Goal: Task Accomplishment & Management: Complete application form

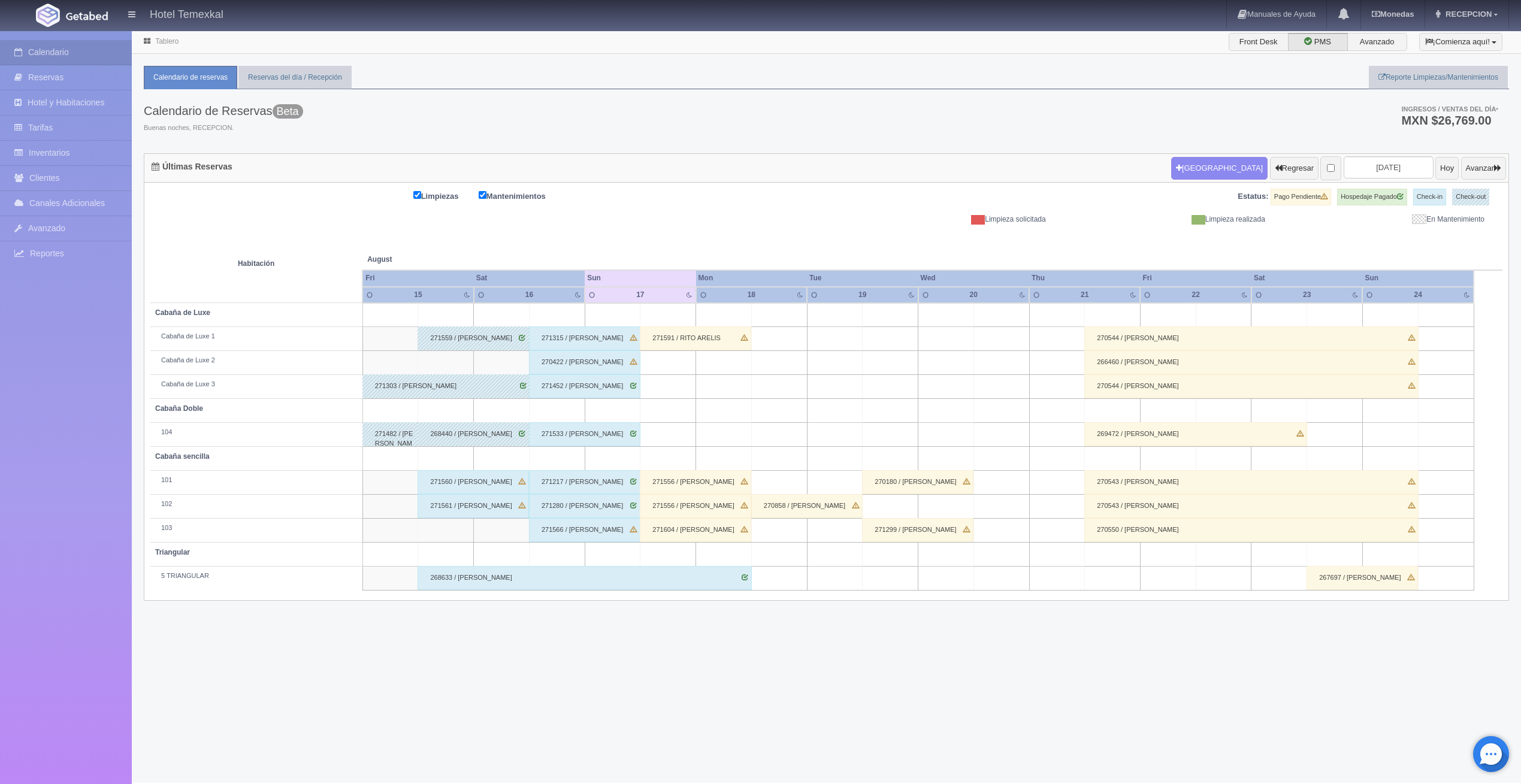
click at [677, 367] on td at bounding box center [668, 363] width 56 height 24
click at [676, 392] on button "[GEOGRAPHIC_DATA]" at bounding box center [671, 396] width 103 height 20
type input "[DATE]"
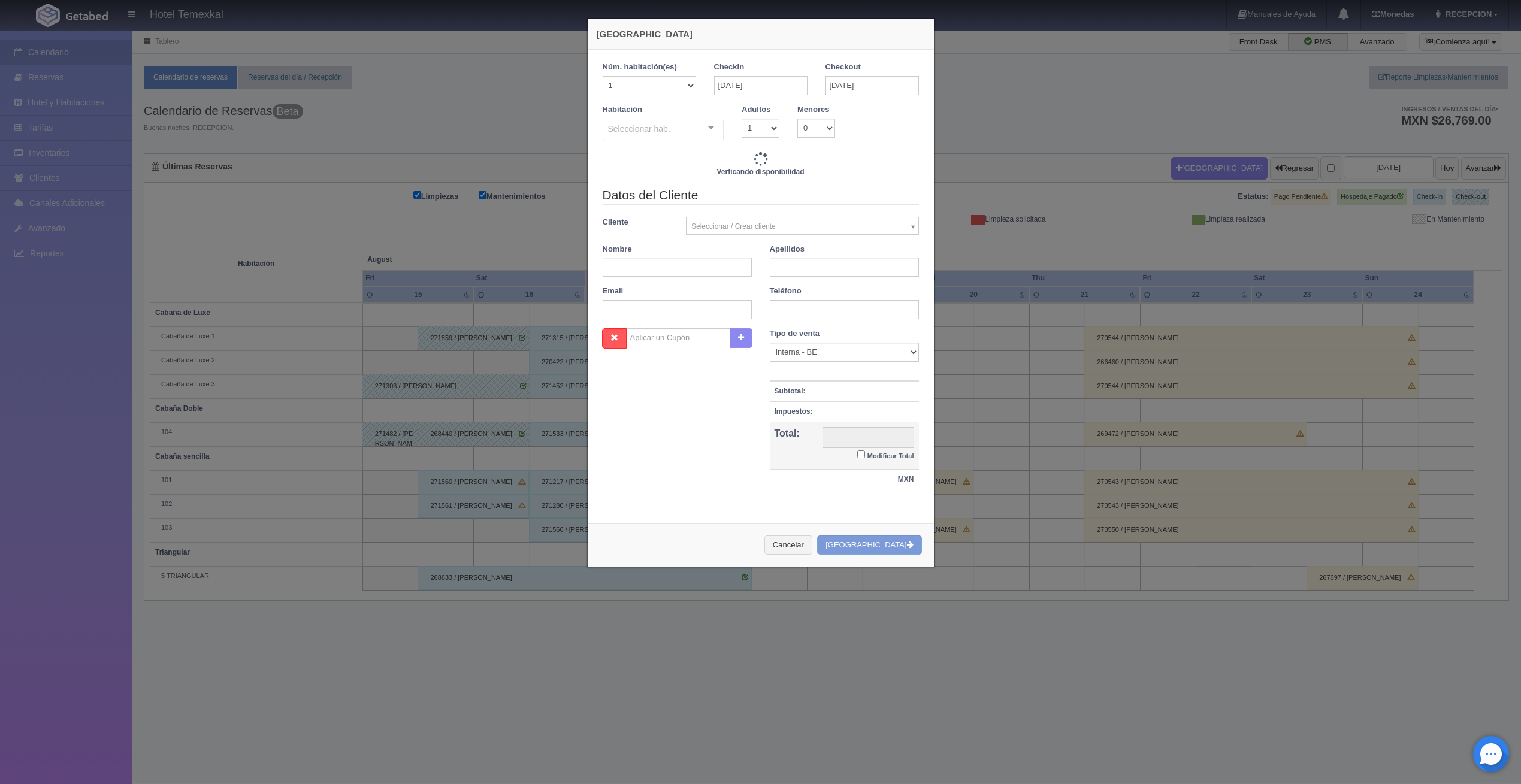
checkbox input "false"
type input "4800.00"
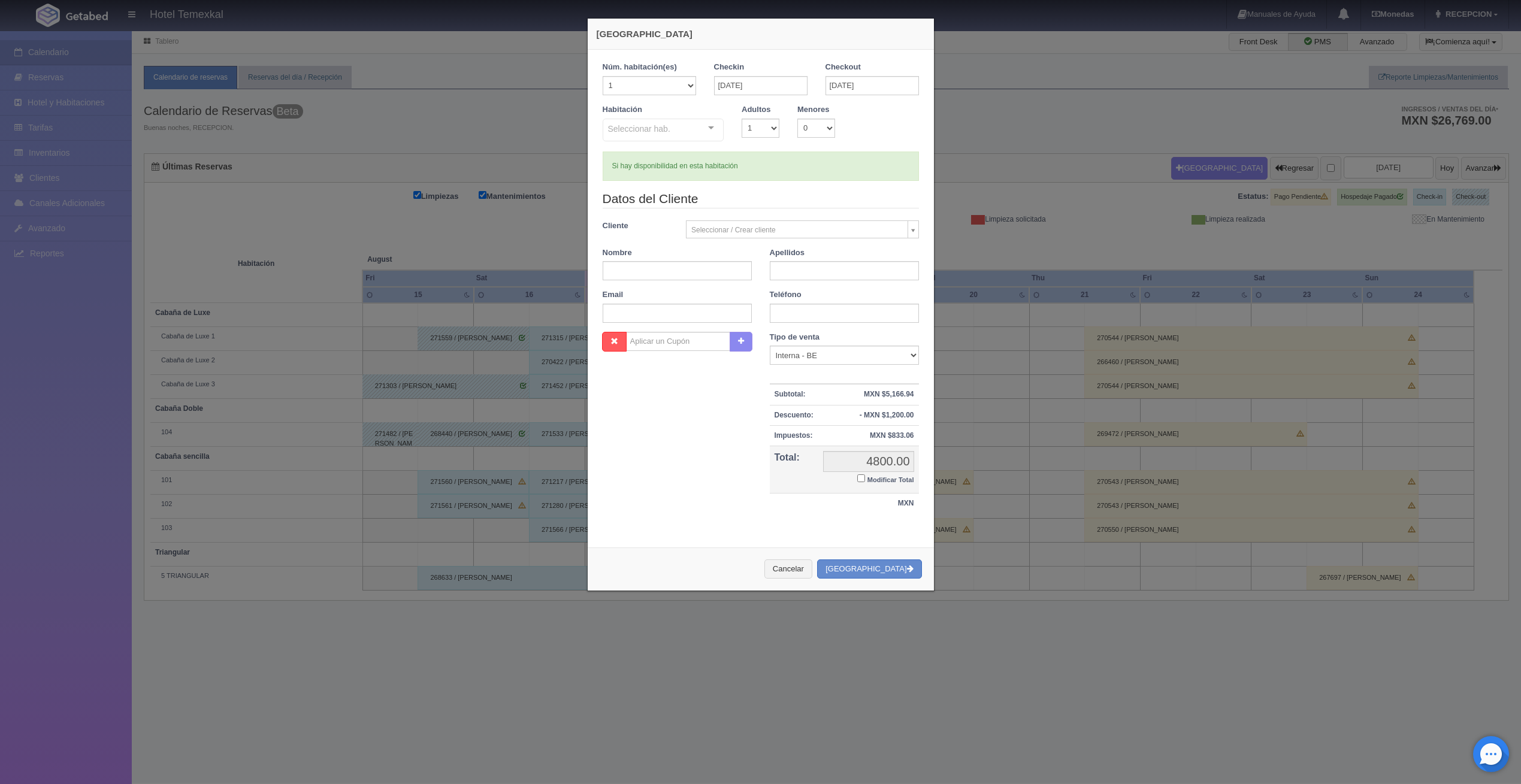
checkbox input "false"
click at [689, 133] on div "Seleccionar hab." at bounding box center [663, 130] width 121 height 23
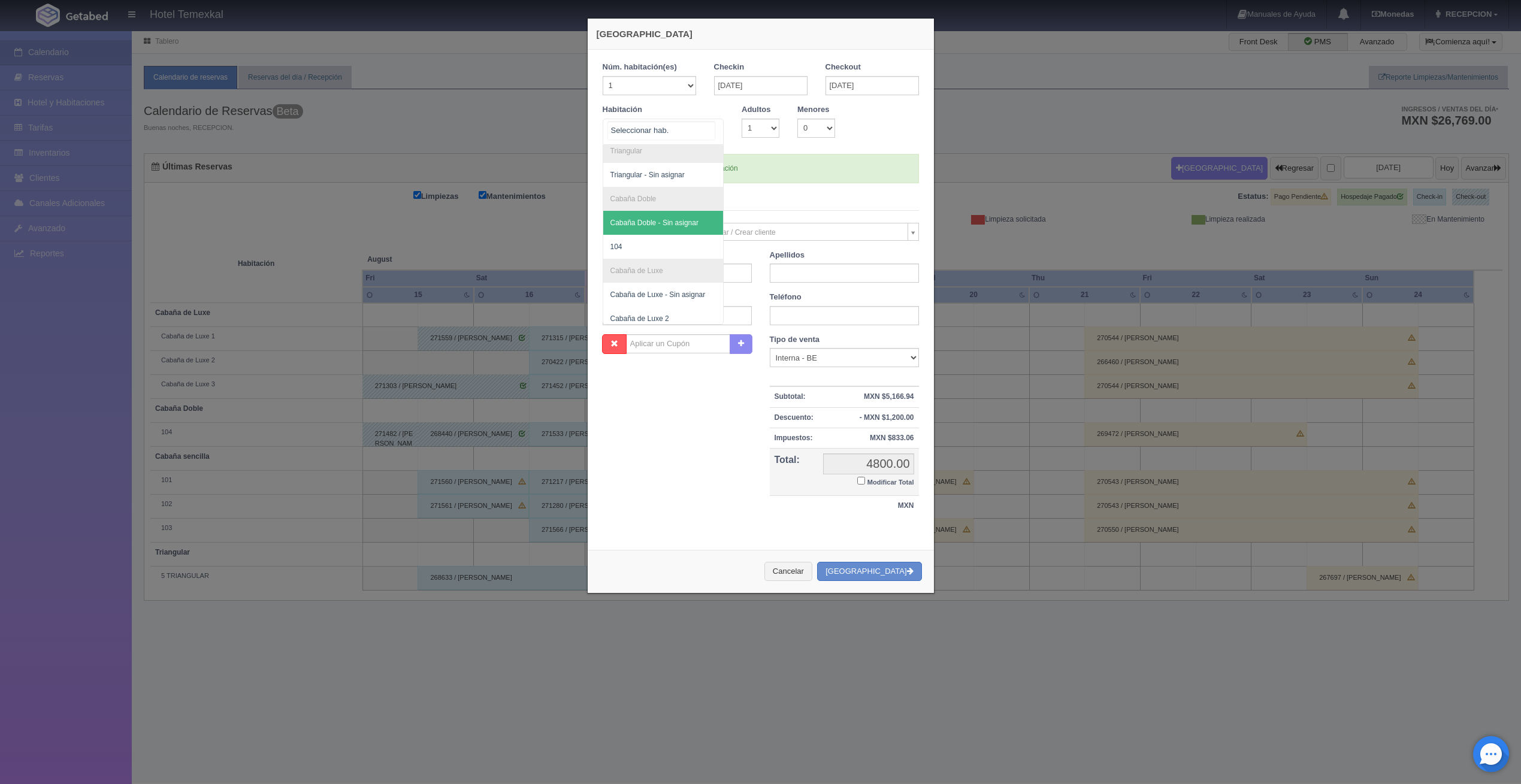
scroll to position [84, 0]
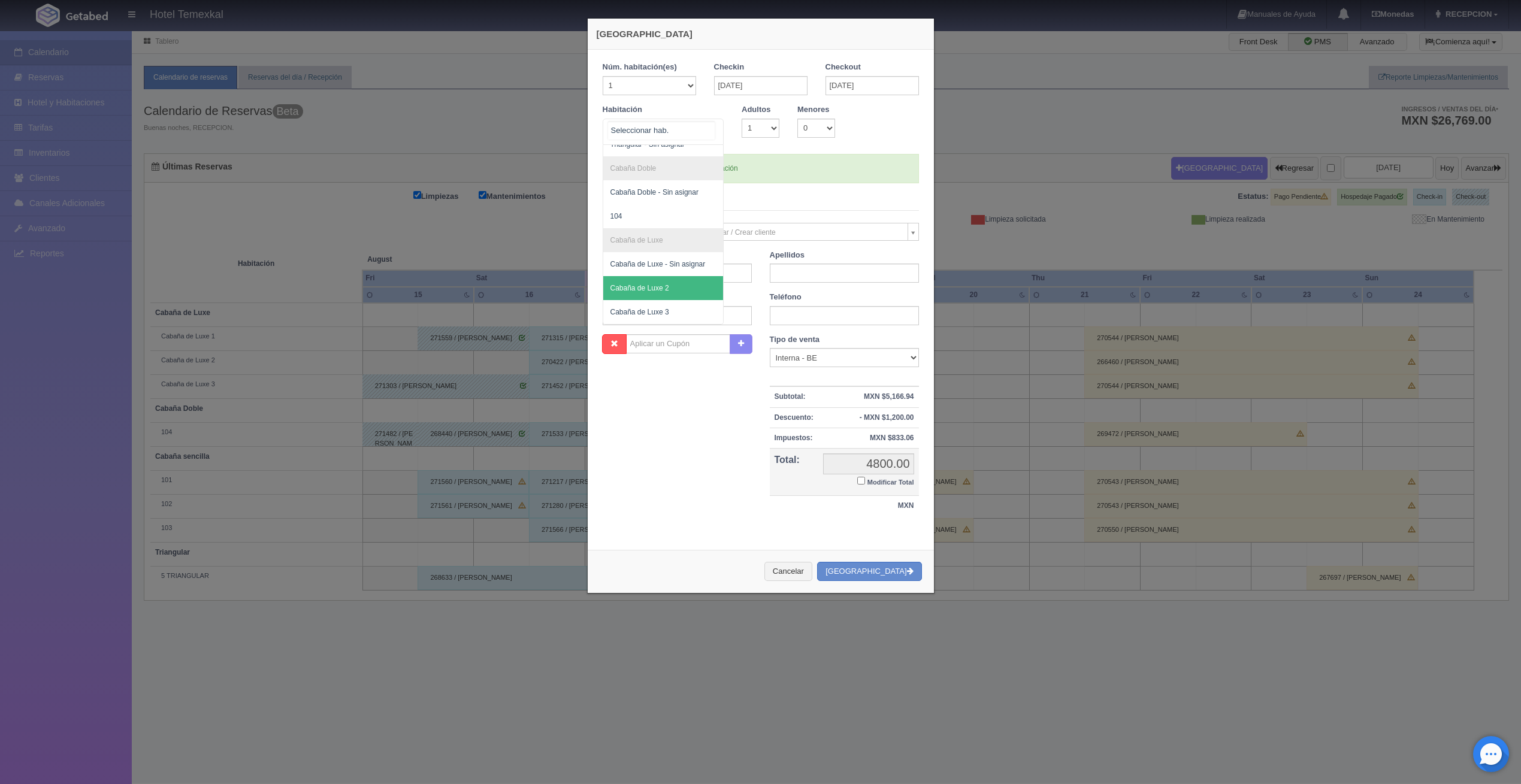
click at [655, 281] on span "Cabaña de Luxe 2" at bounding box center [663, 288] width 120 height 24
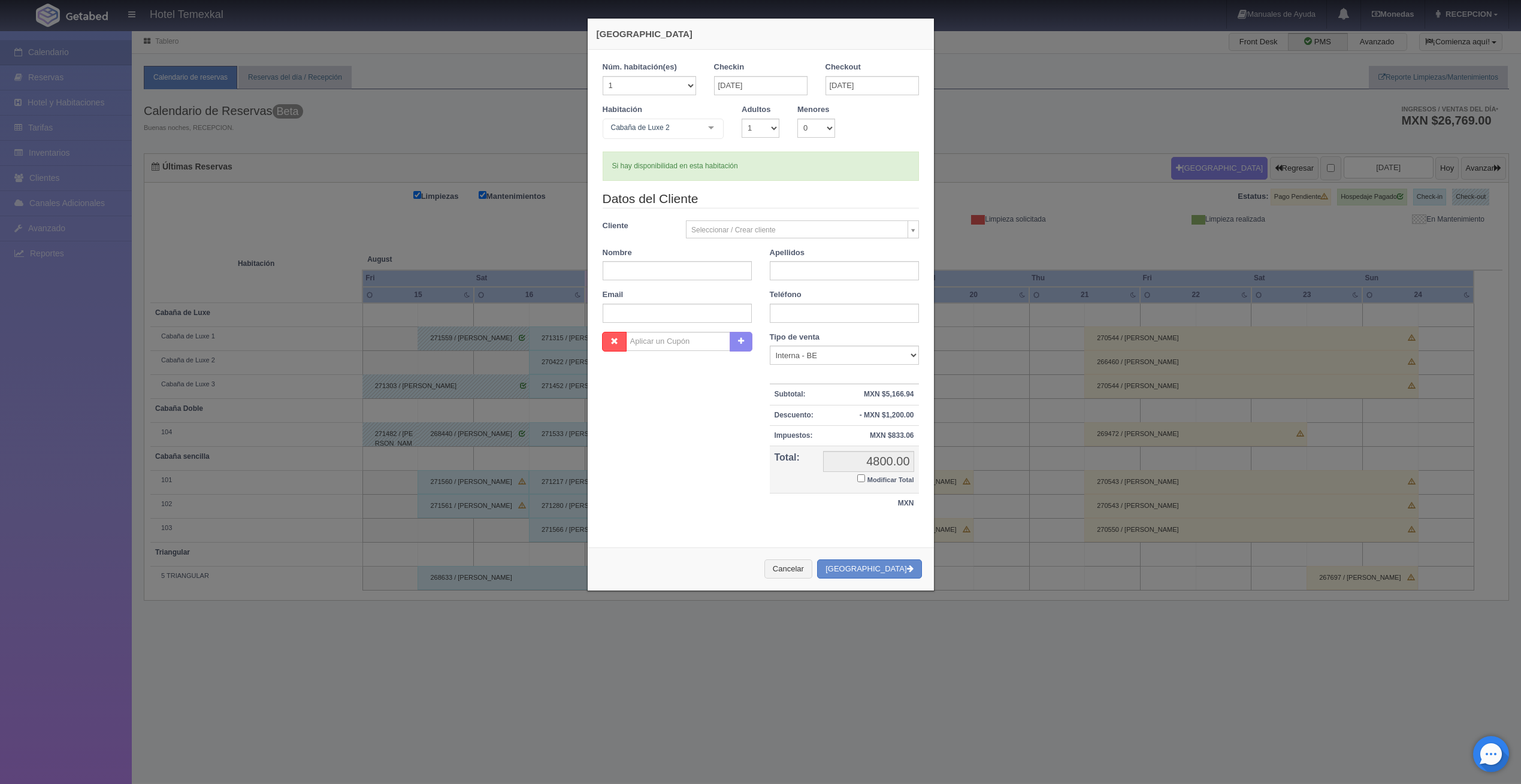
checkbox input "false"
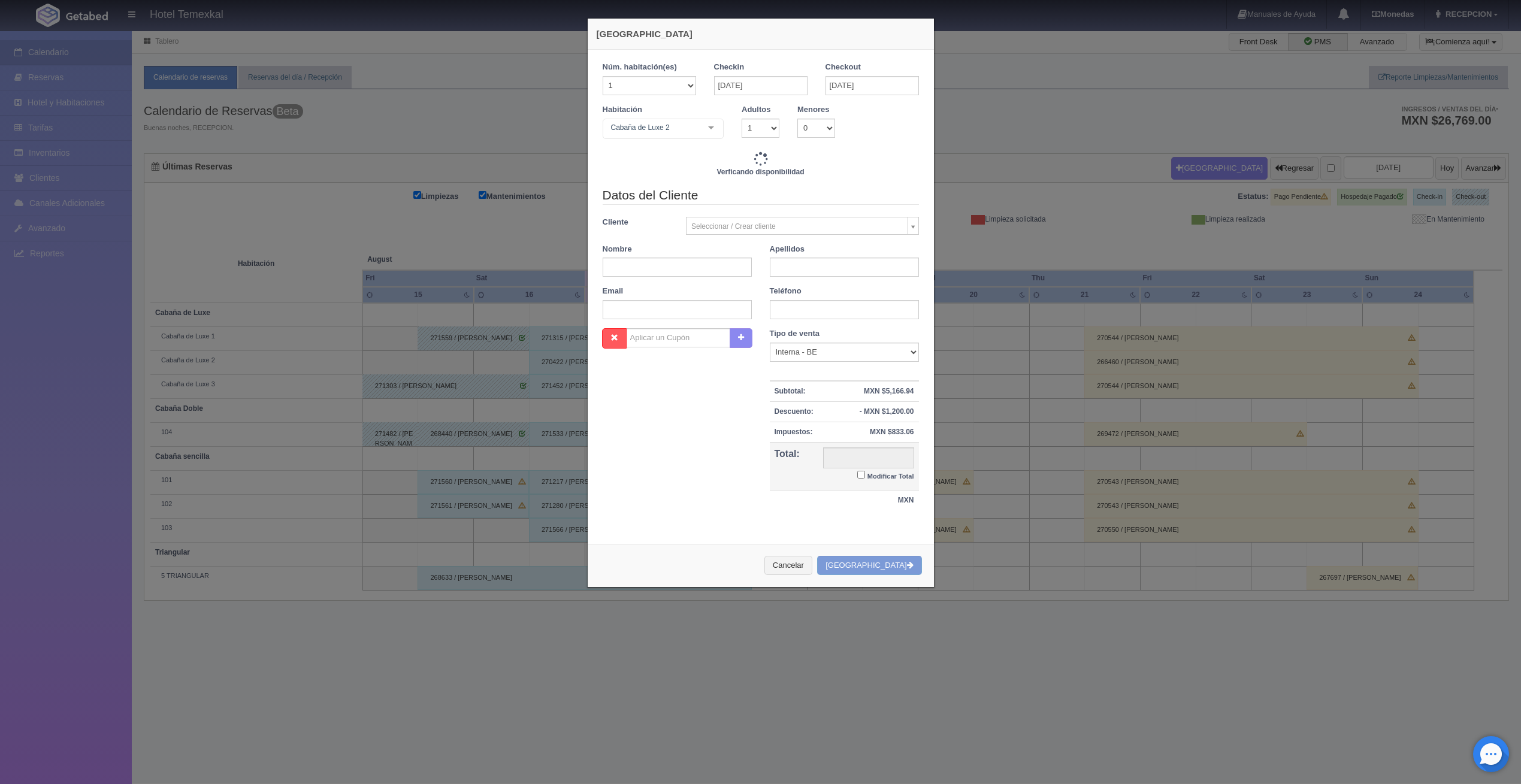
type input "4800.00"
checkbox input "false"
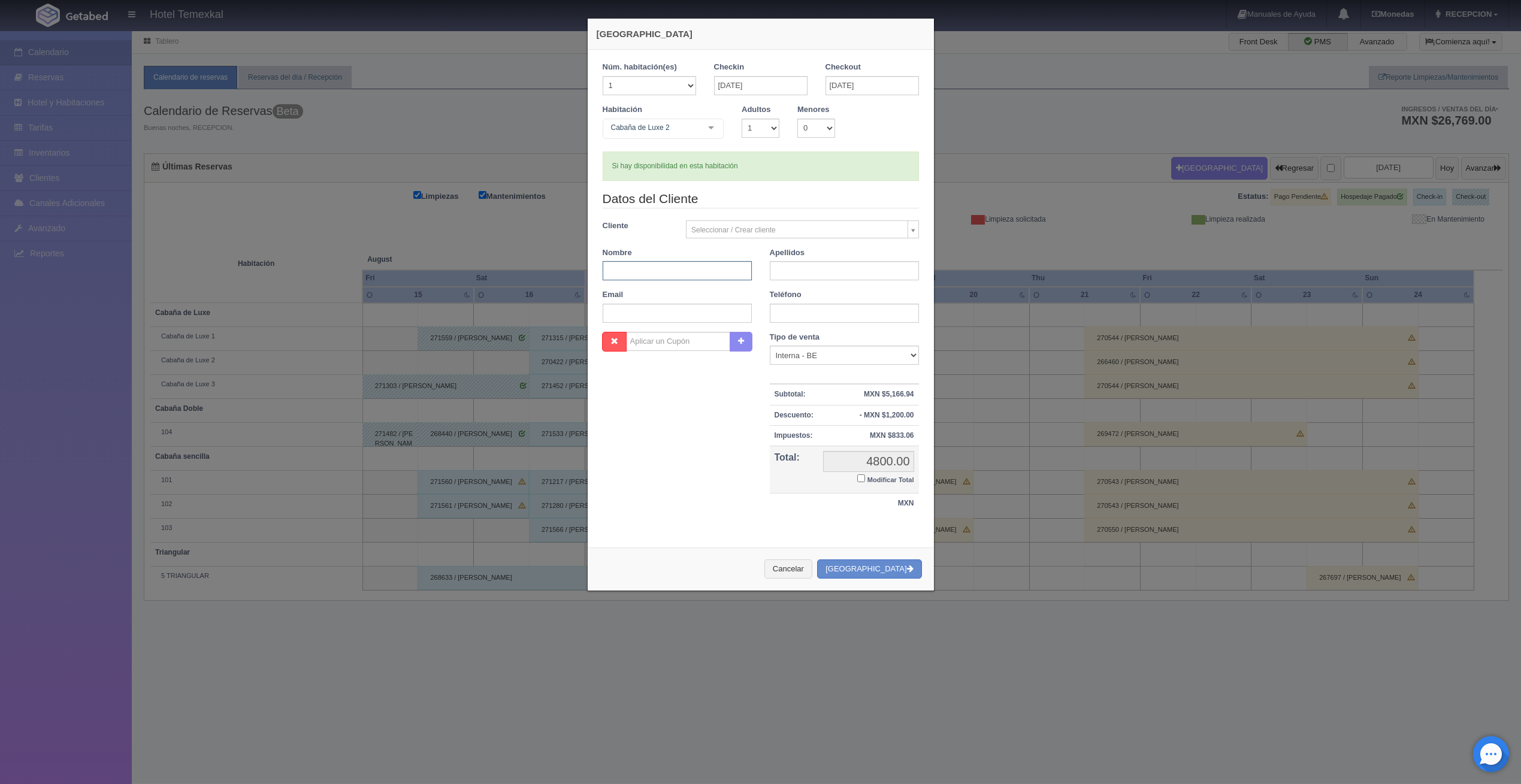
click at [650, 263] on input "text" at bounding box center [677, 271] width 149 height 19
type input "ANGEL"
click at [797, 263] on input "text" at bounding box center [844, 271] width 149 height 19
type input "ORRANTE"
click at [883, 571] on button "[GEOGRAPHIC_DATA]" at bounding box center [869, 569] width 104 height 20
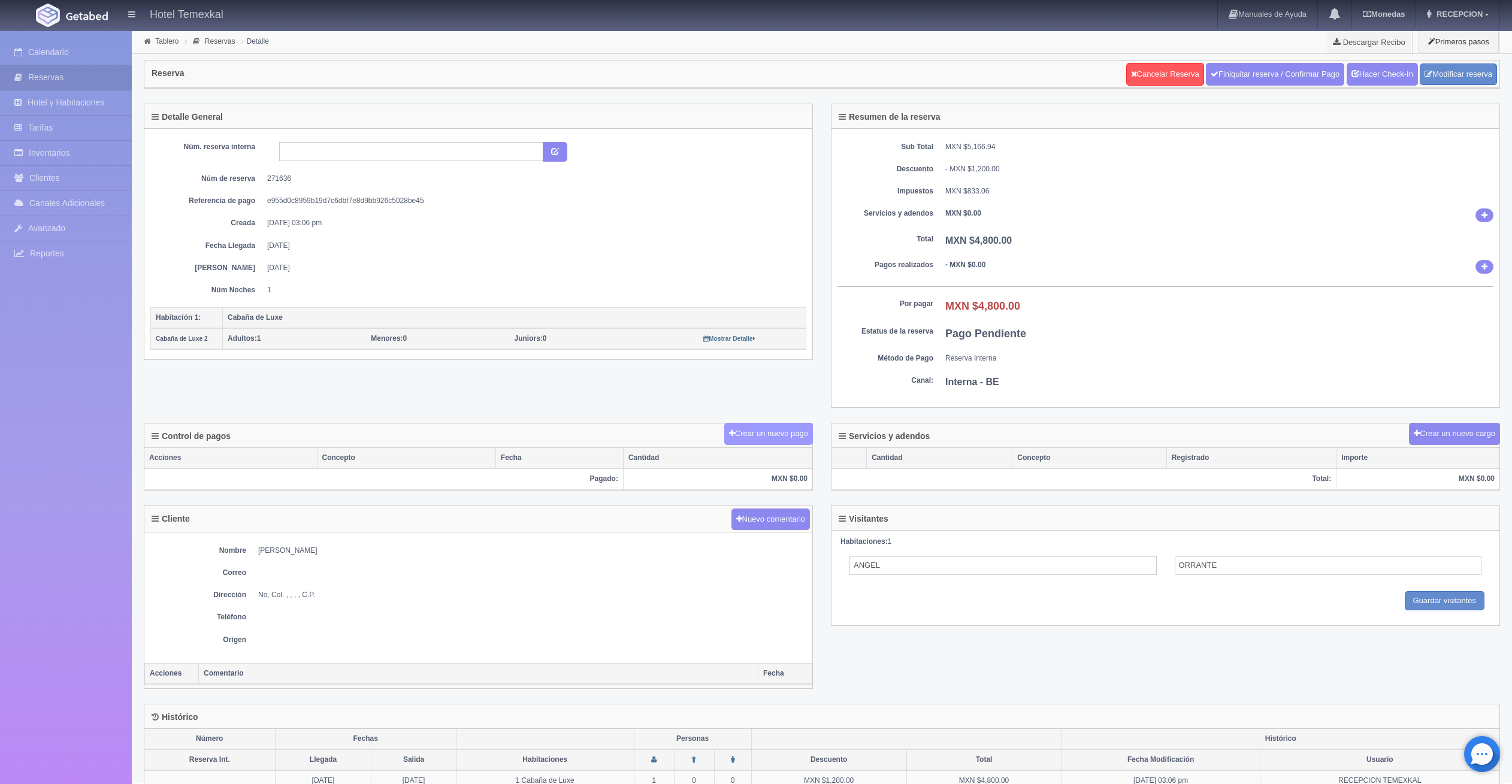
click at [757, 431] on button "Crear un nuevo pago" at bounding box center [768, 433] width 88 height 22
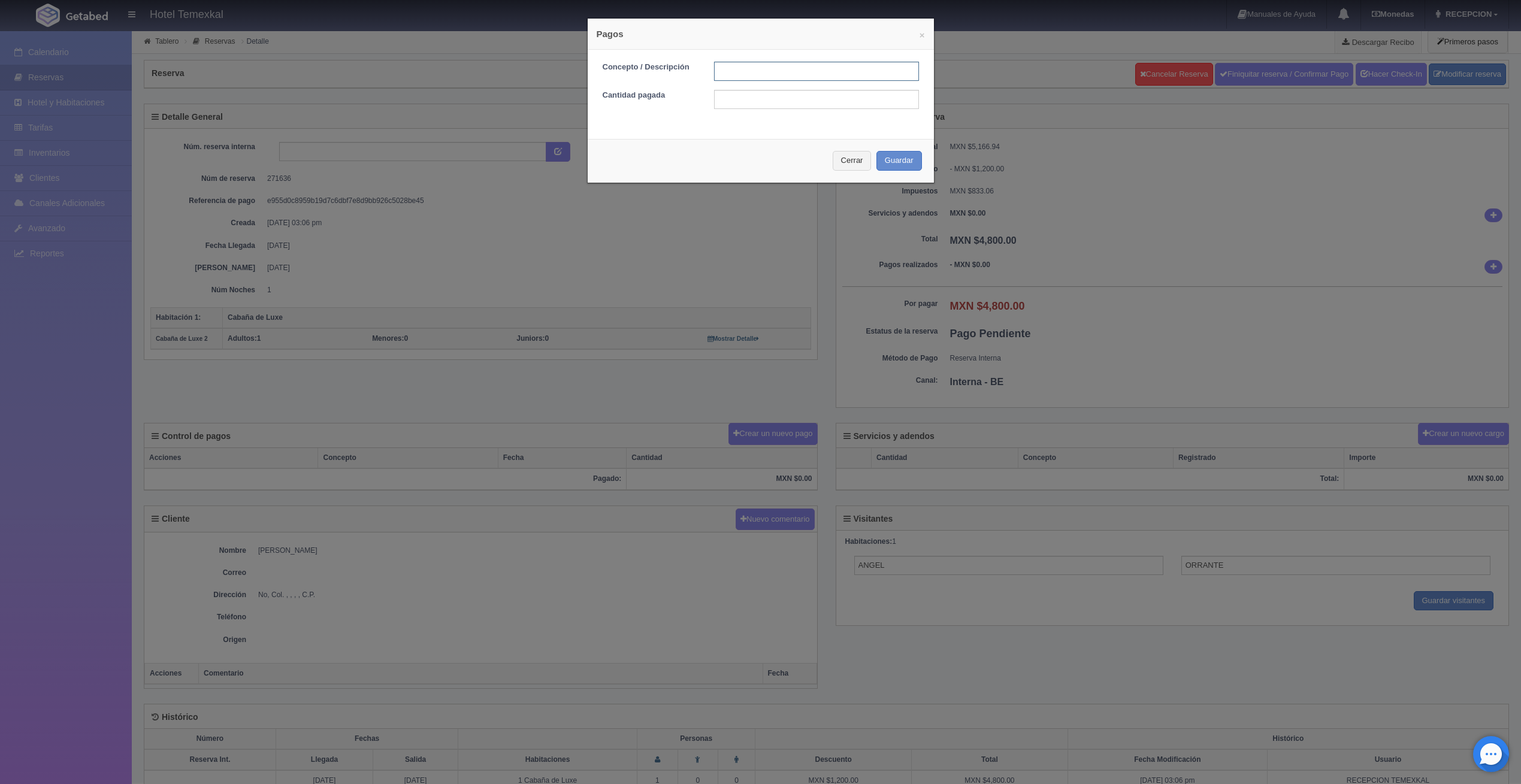
click at [786, 63] on input "text" at bounding box center [816, 72] width 205 height 19
type input "PRIMER ABONO"
click at [757, 94] on input "text" at bounding box center [816, 99] width 205 height 19
type input "2400"
click at [674, 154] on div "Cerrar Guardar" at bounding box center [761, 161] width 346 height 44
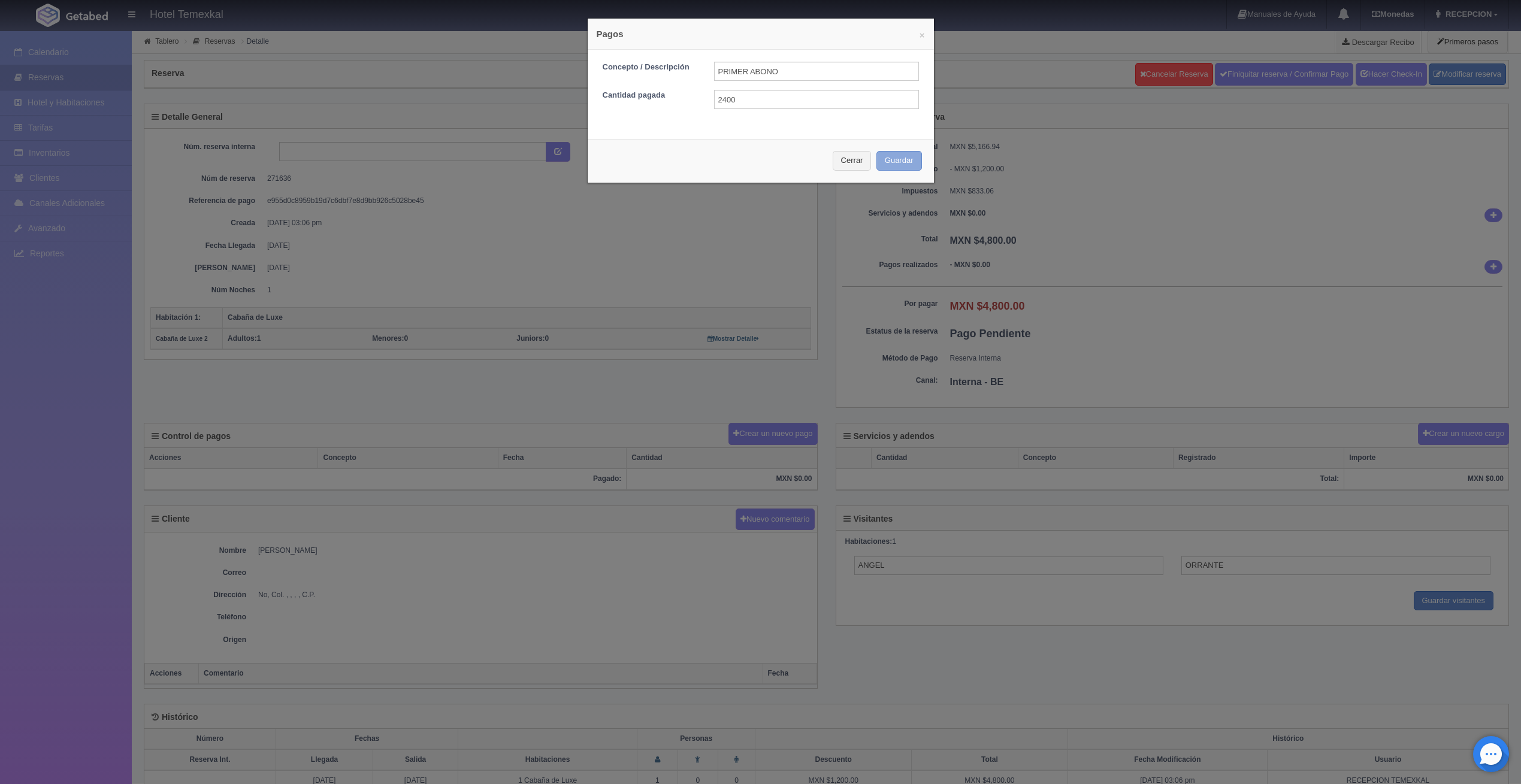
click at [876, 158] on button "Guardar" at bounding box center [899, 161] width 46 height 20
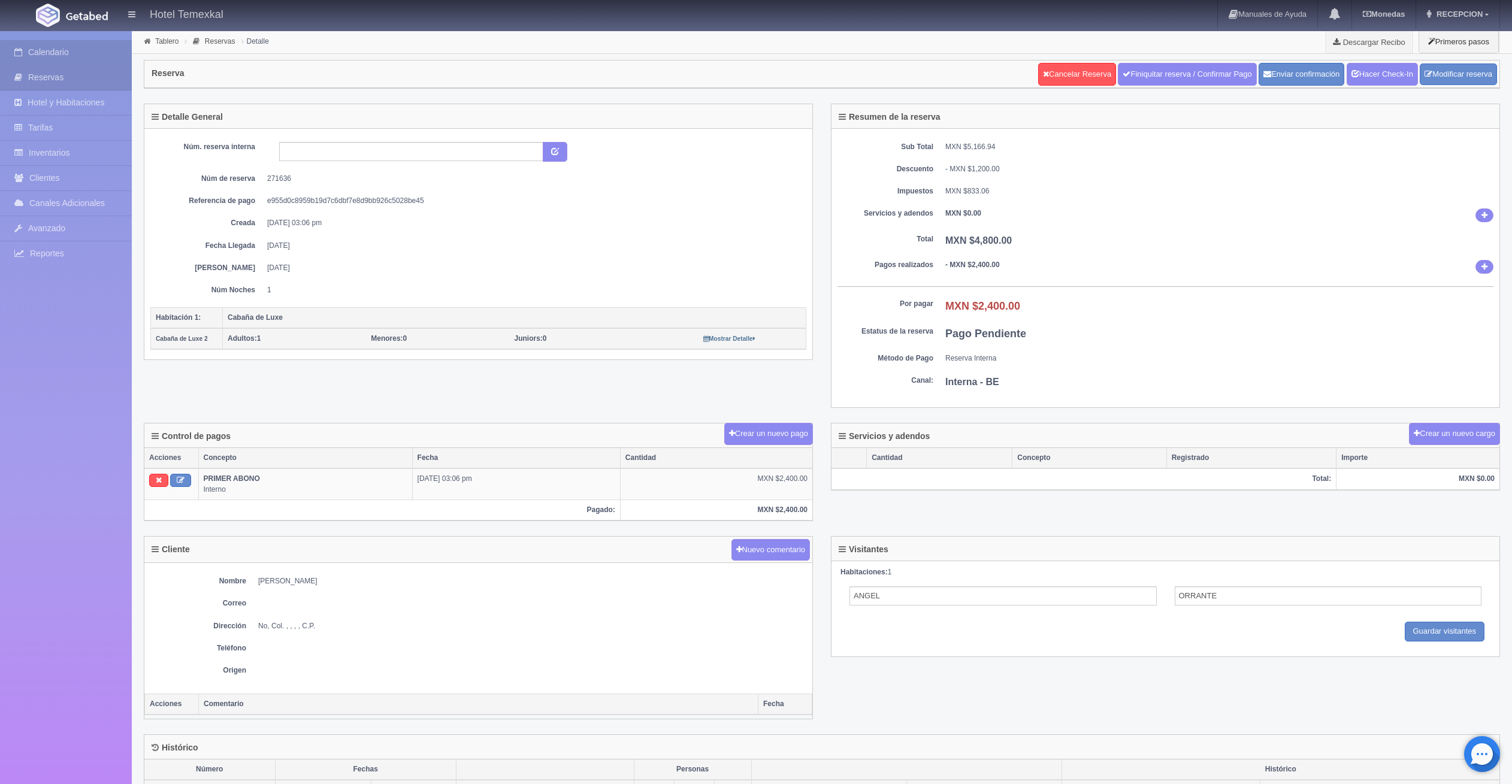
click at [68, 51] on link "Calendario" at bounding box center [66, 52] width 132 height 25
